Goal: Task Accomplishment & Management: Manage account settings

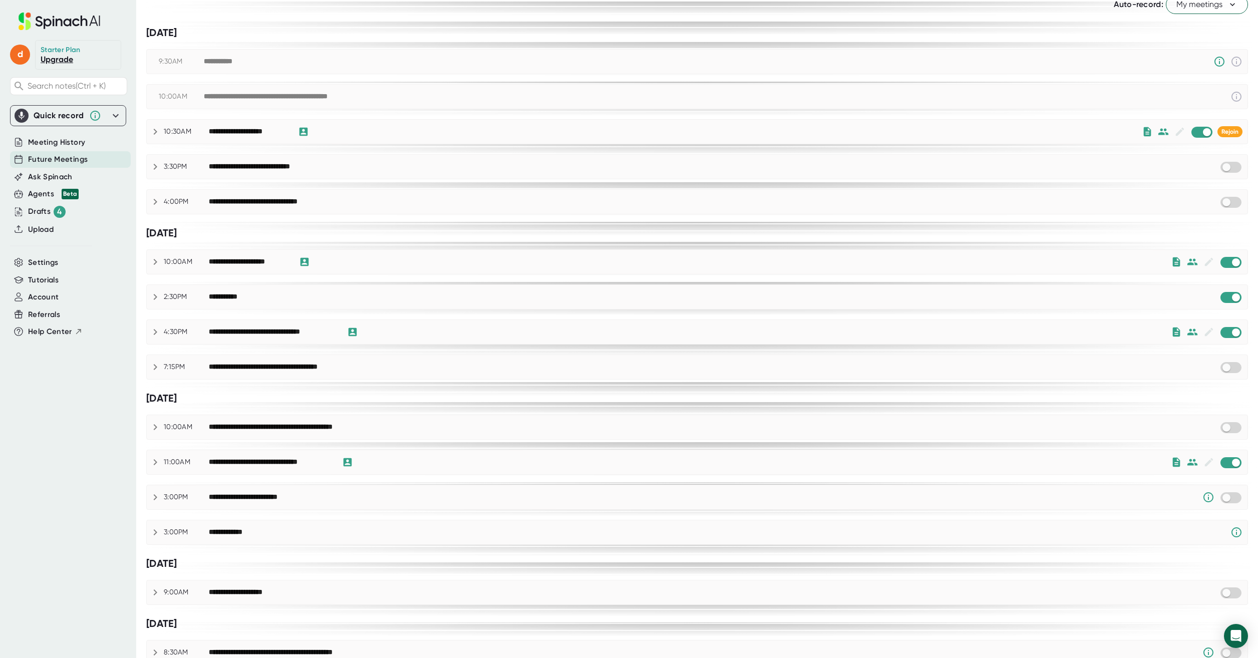
scroll to position [42, 0]
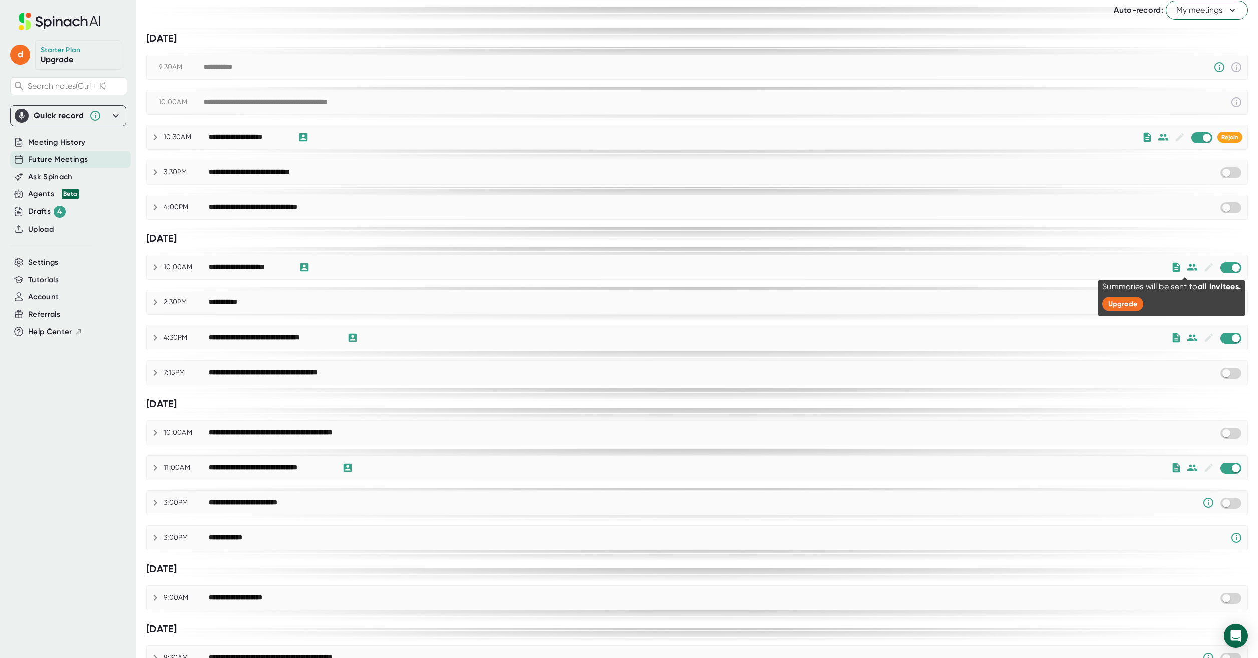
click at [1187, 264] on icon at bounding box center [1192, 267] width 11 height 11
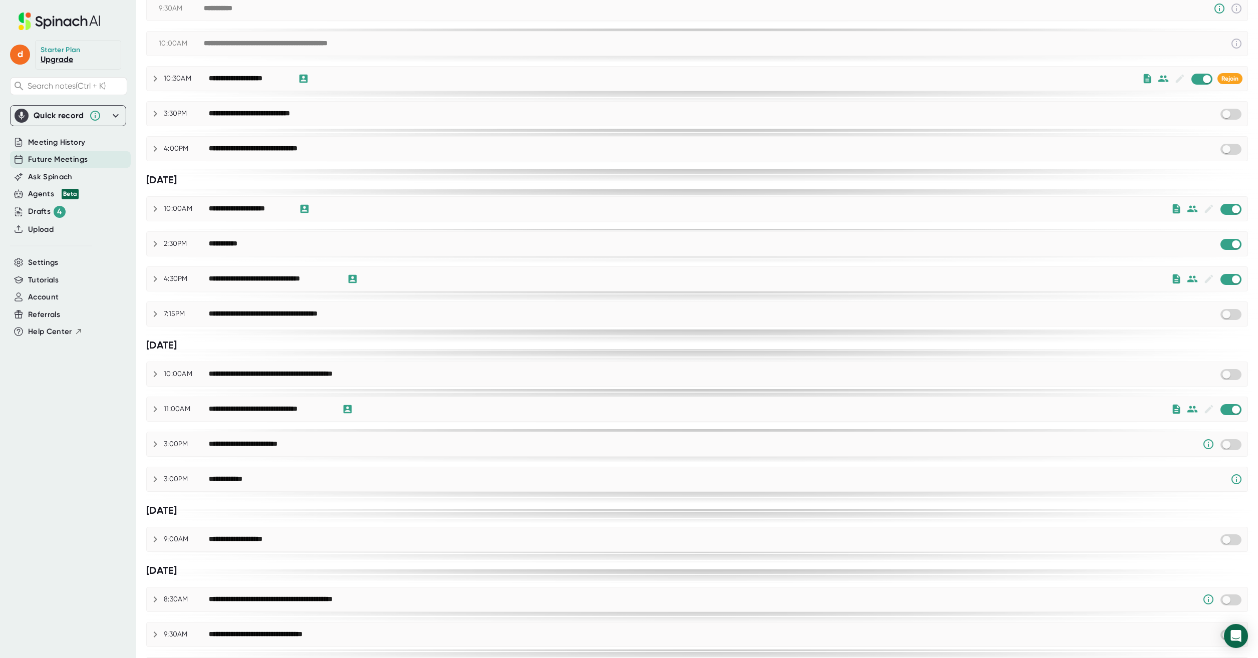
scroll to position [150, 0]
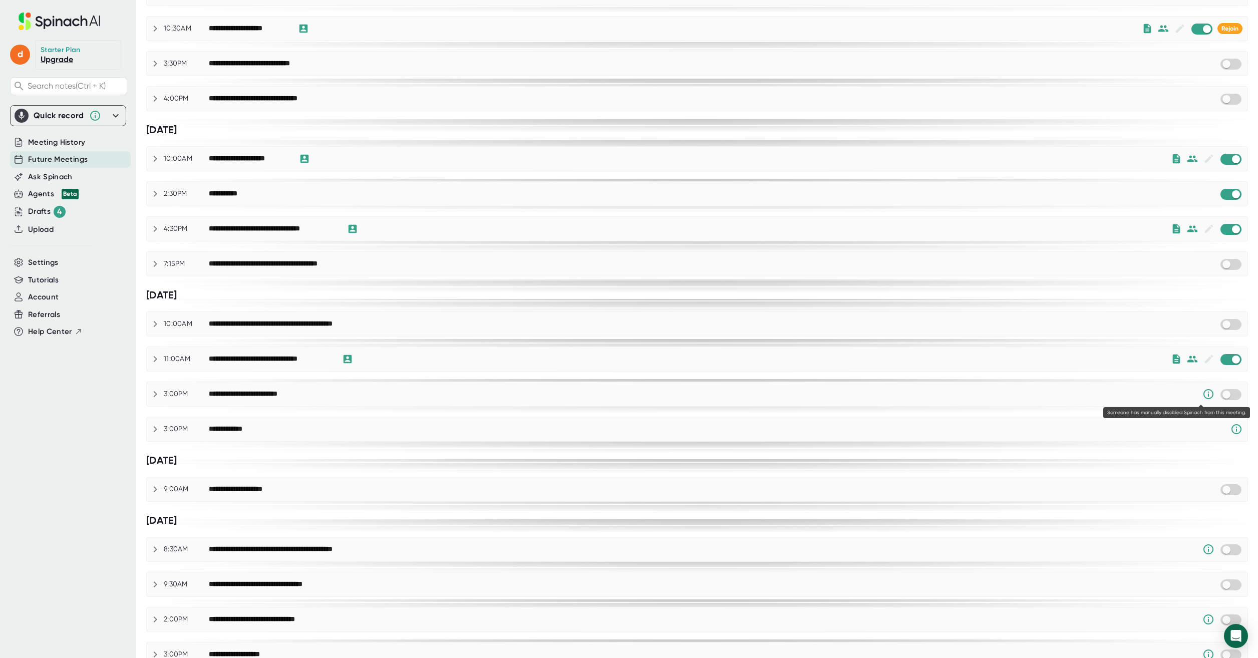
click at [1203, 396] on icon at bounding box center [1208, 394] width 10 height 10
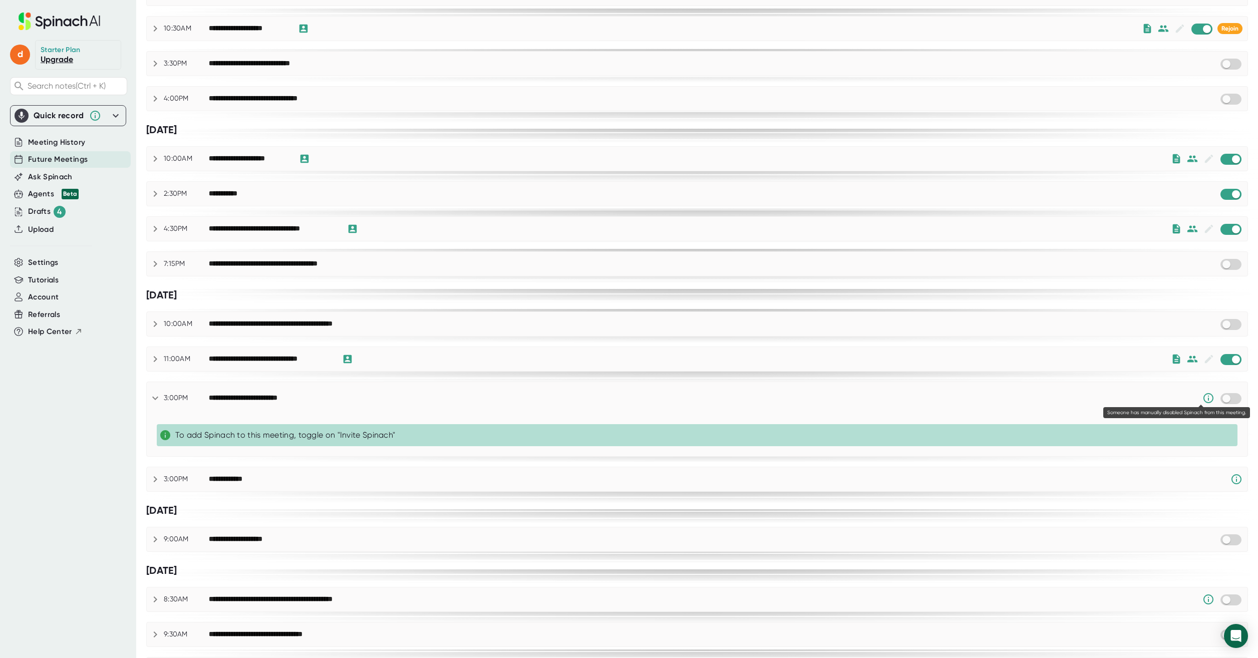
click at [1203, 396] on icon at bounding box center [1208, 398] width 10 height 10
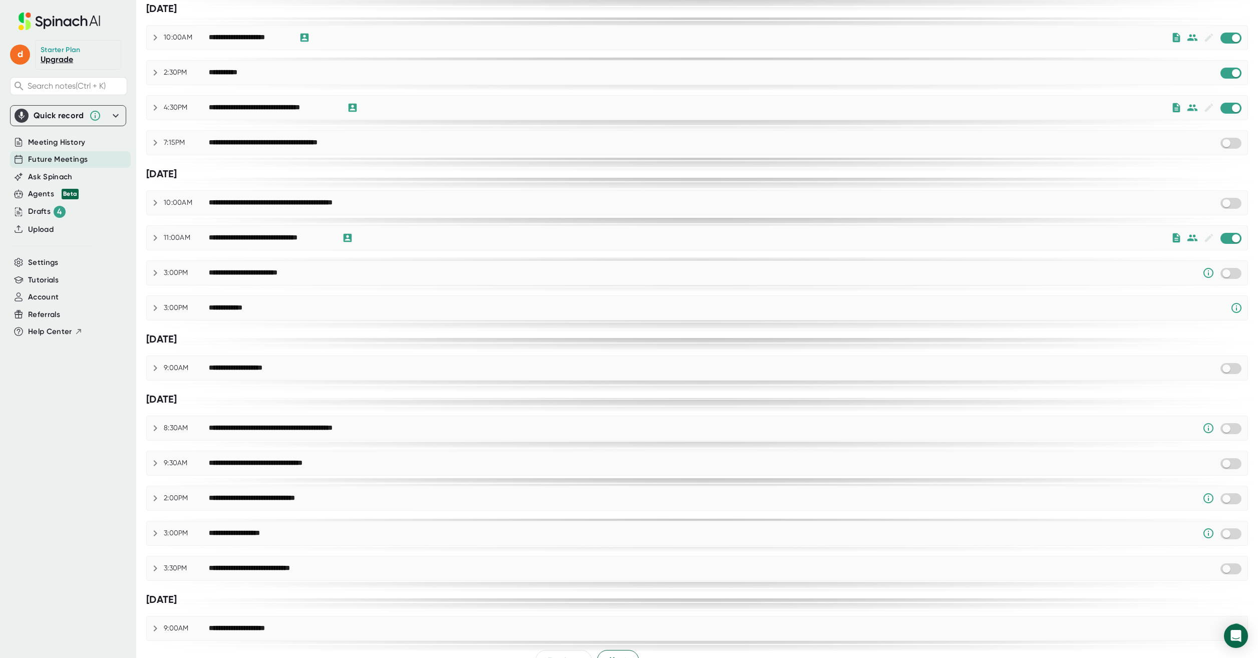
scroll to position [292, 0]
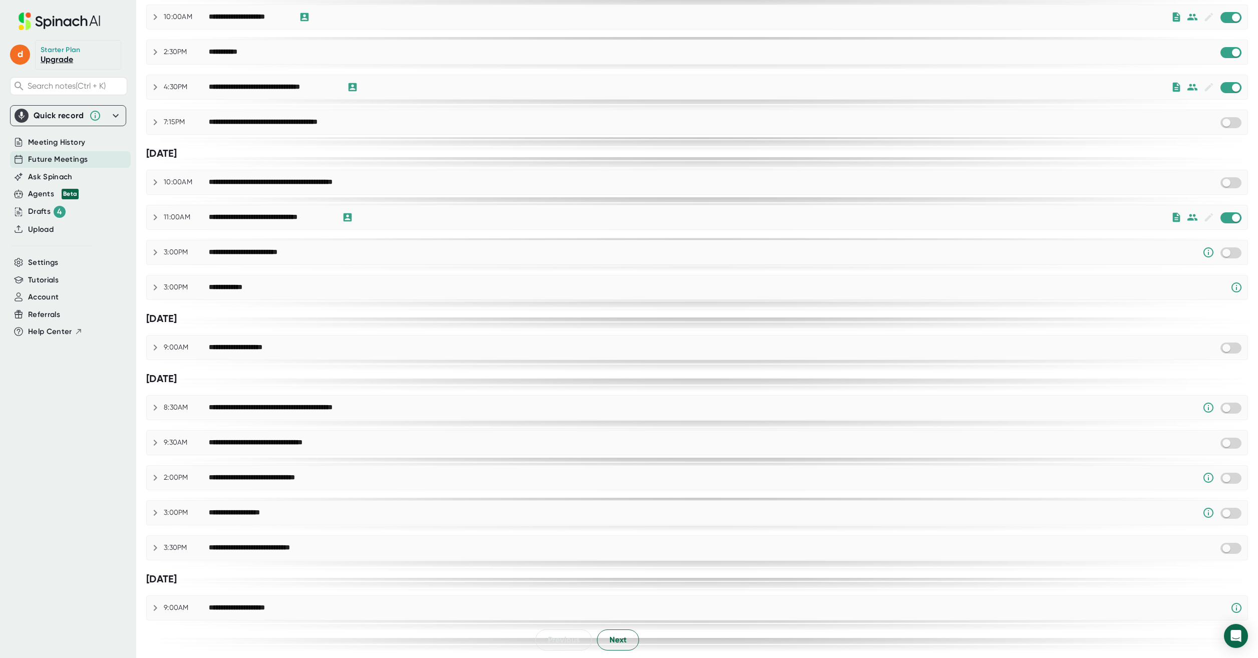
click at [478, 379] on div "[DATE]" at bounding box center [697, 379] width 1102 height 13
click at [1221, 252] on input "checkbox" at bounding box center [1226, 252] width 29 height 9
click at [1198, 251] on icon at bounding box center [1203, 252] width 11 height 7
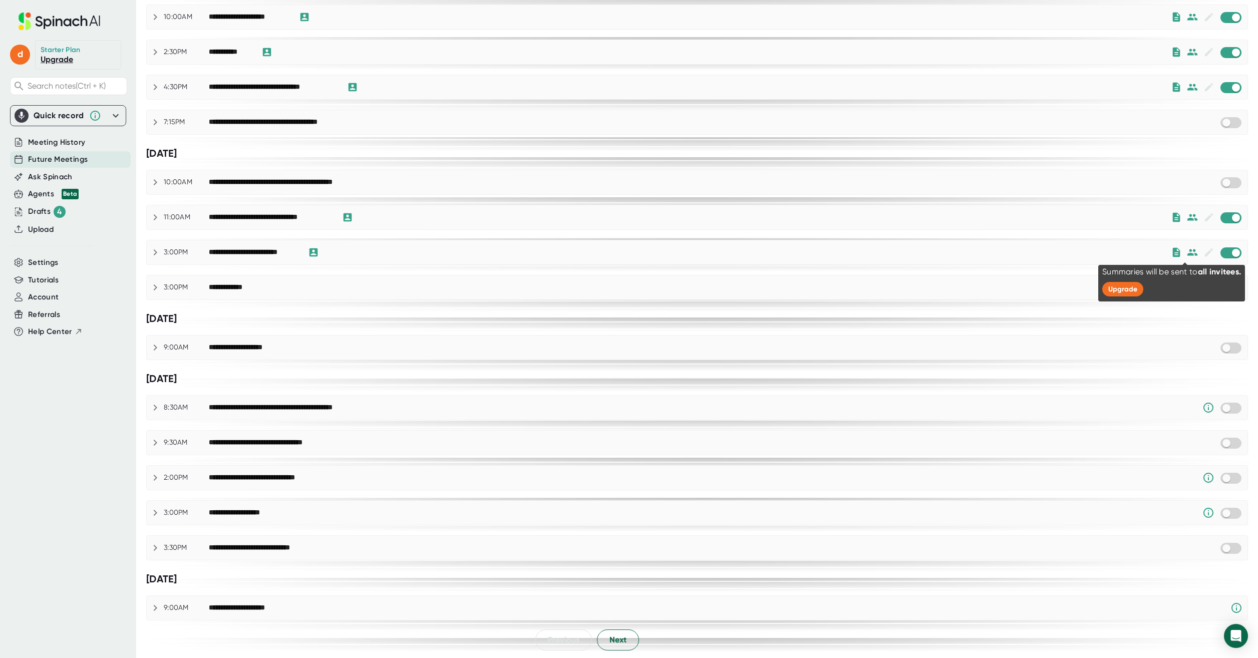
click at [1187, 251] on icon at bounding box center [1192, 252] width 11 height 11
click at [157, 251] on icon at bounding box center [155, 252] width 12 height 12
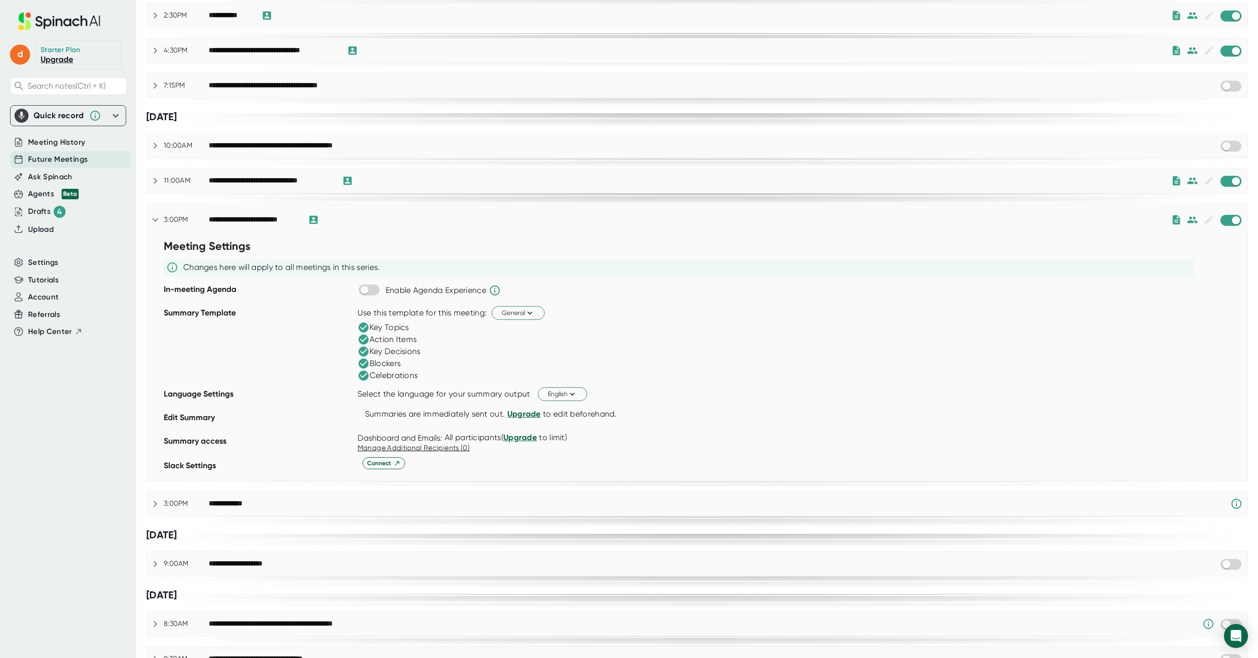
scroll to position [294, 0]
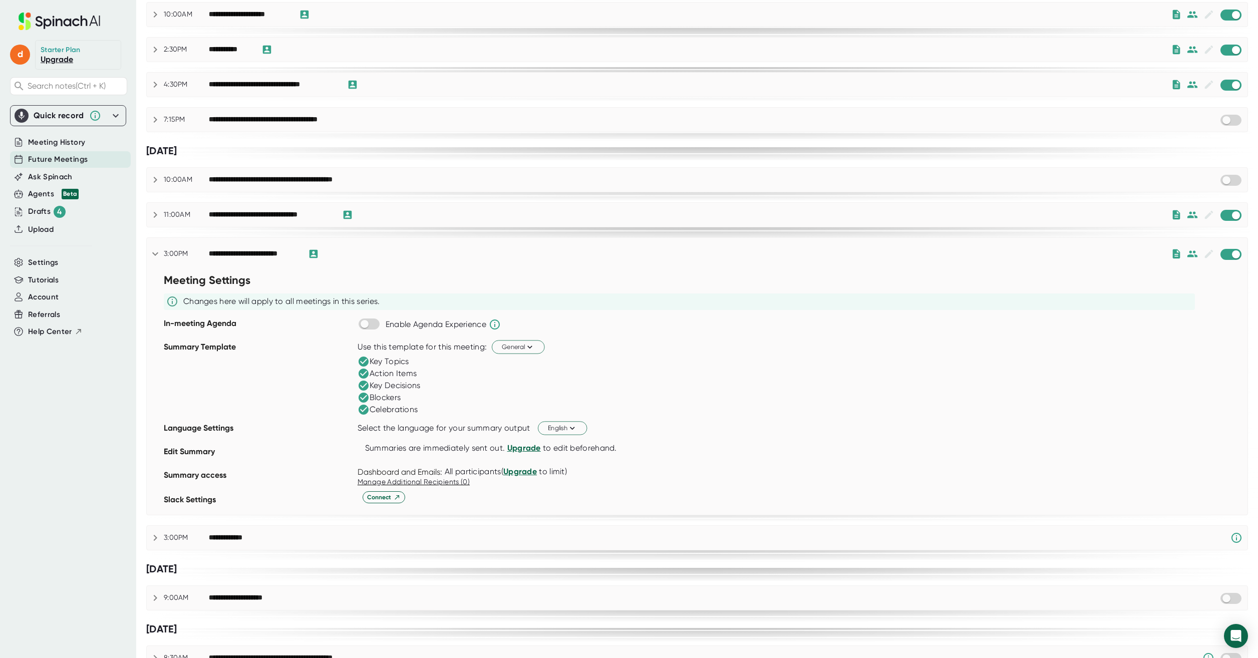
click at [156, 252] on icon at bounding box center [155, 254] width 12 height 12
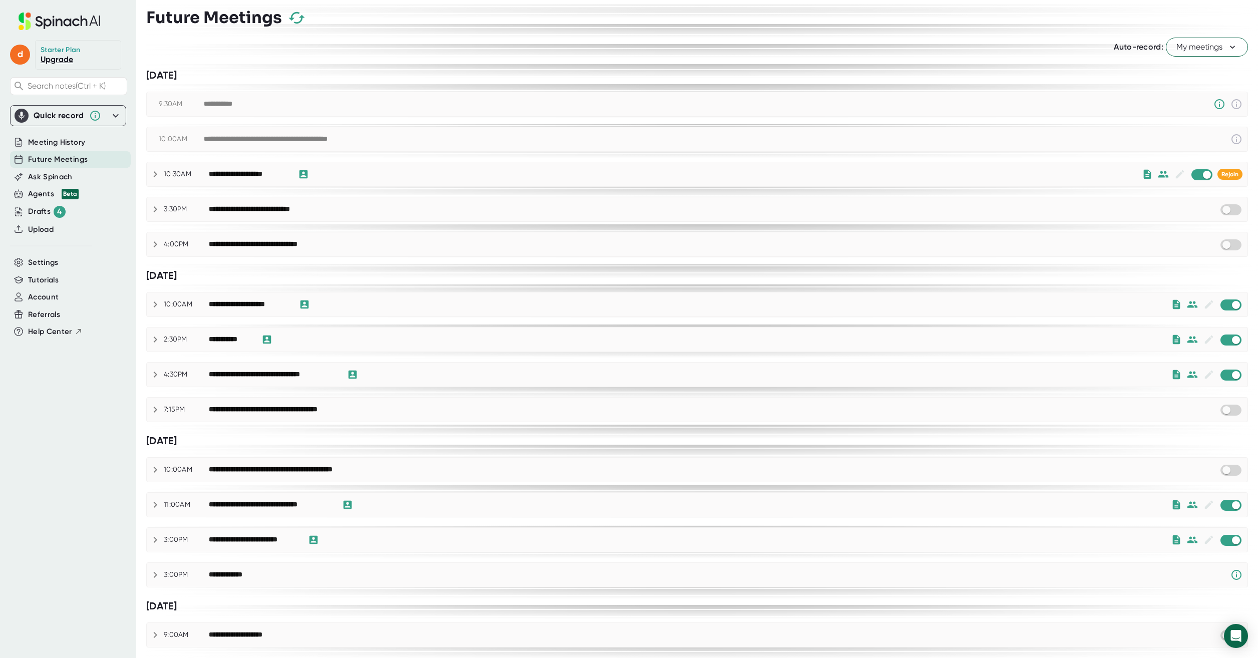
scroll to position [0, 0]
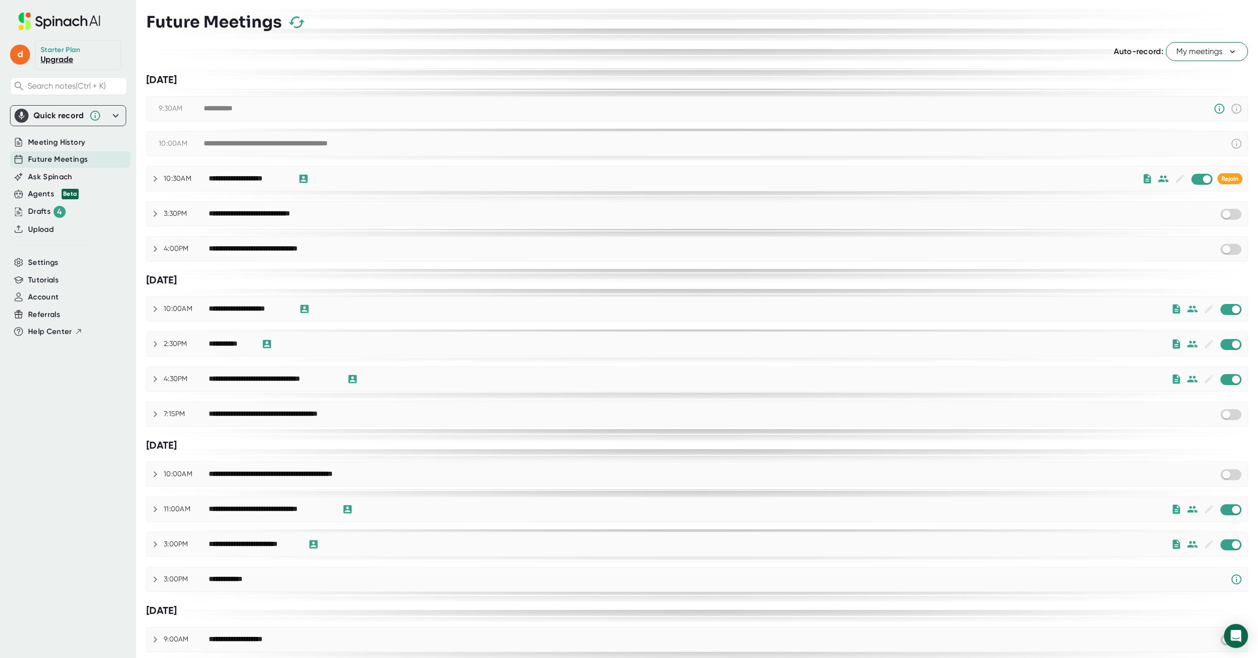
click at [151, 209] on icon at bounding box center [155, 214] width 12 height 12
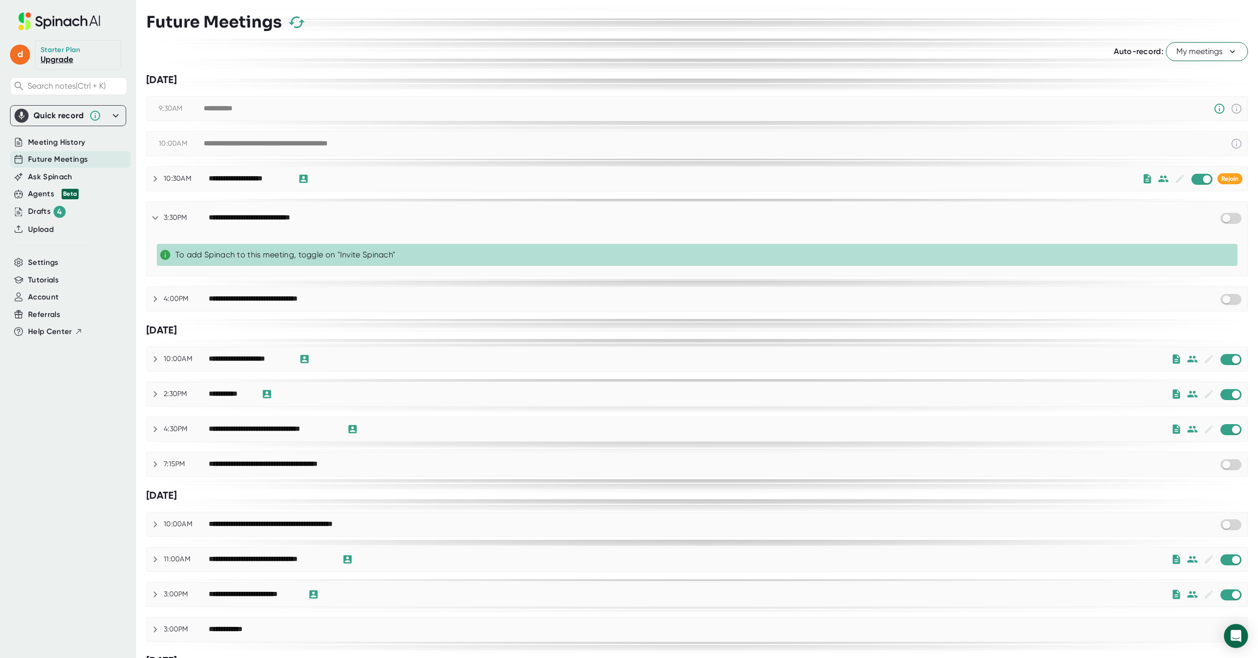
click at [156, 217] on icon at bounding box center [155, 218] width 12 height 12
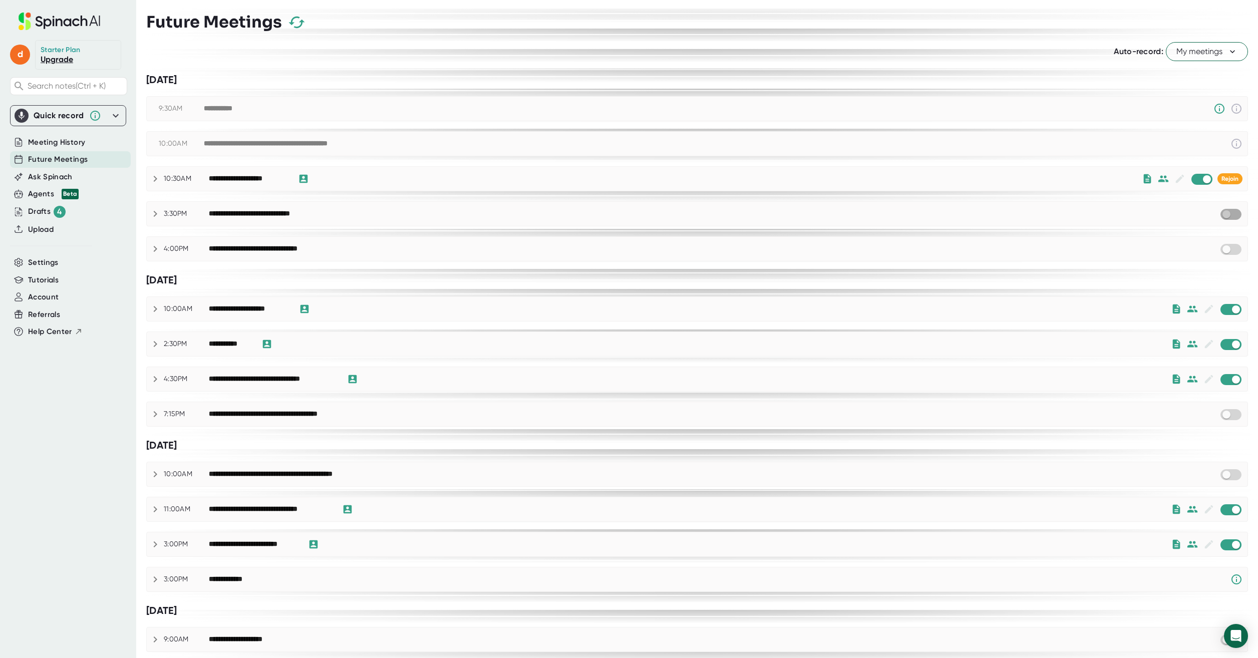
click at [1225, 213] on input "checkbox" at bounding box center [1226, 214] width 29 height 9
click at [1187, 344] on icon at bounding box center [1192, 344] width 11 height 11
click at [351, 279] on div "[DATE]" at bounding box center [697, 280] width 1102 height 13
click at [353, 378] on icon at bounding box center [352, 379] width 11 height 11
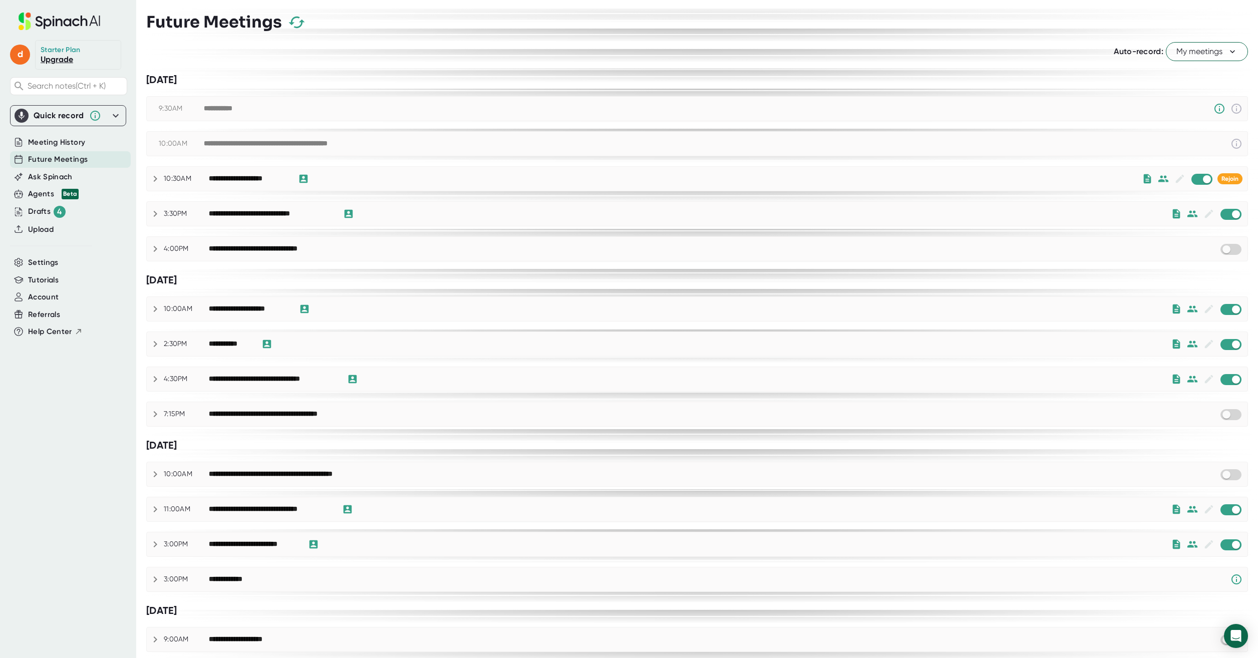
click at [297, 376] on div "**********" at bounding box center [273, 379] width 128 height 9
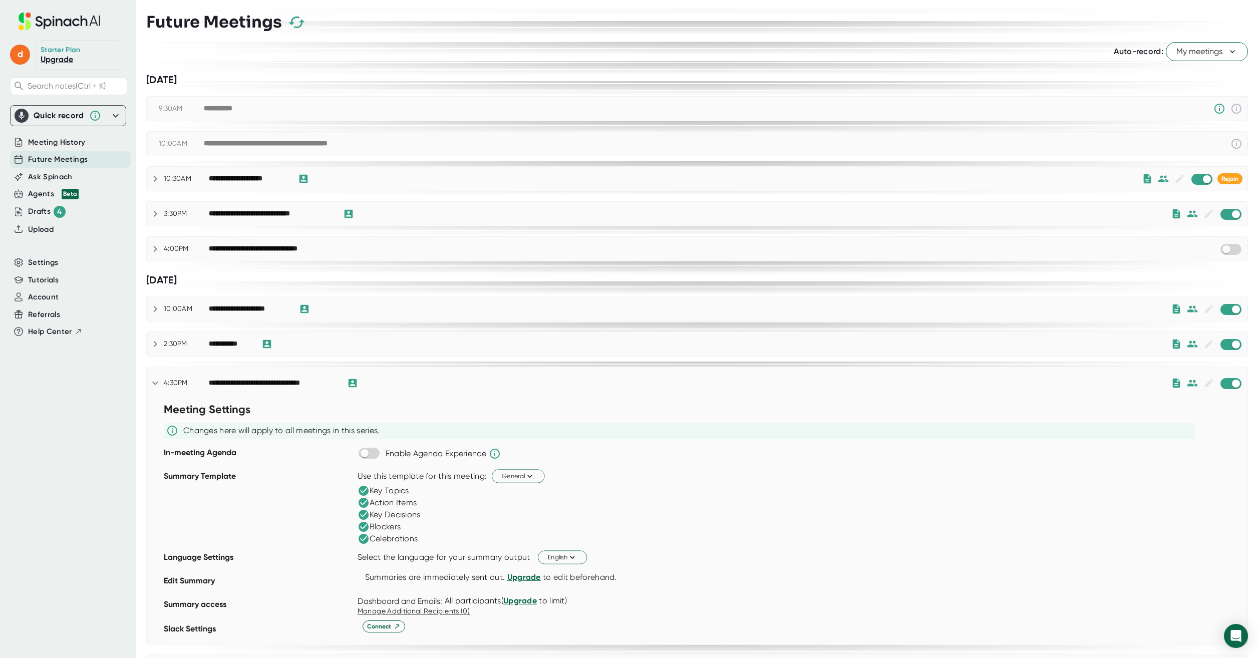
click at [296, 384] on div "**********" at bounding box center [273, 383] width 128 height 9
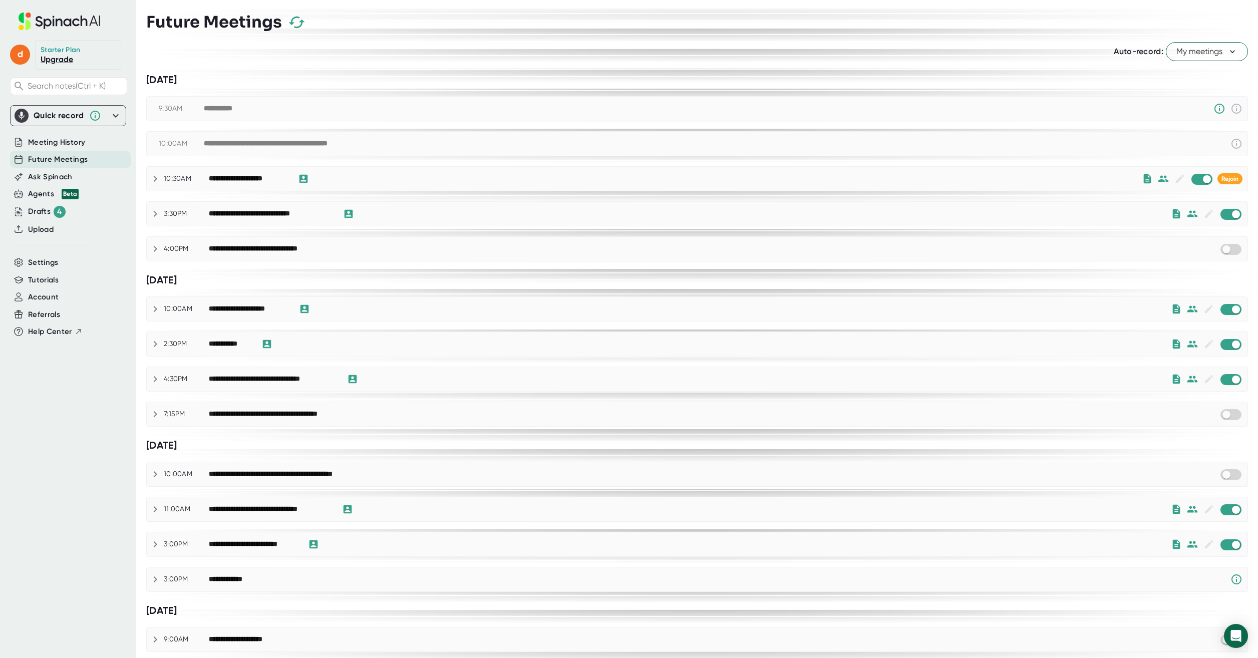
click at [338, 278] on div "[DATE]" at bounding box center [697, 280] width 1102 height 13
